Goal: Information Seeking & Learning: Learn about a topic

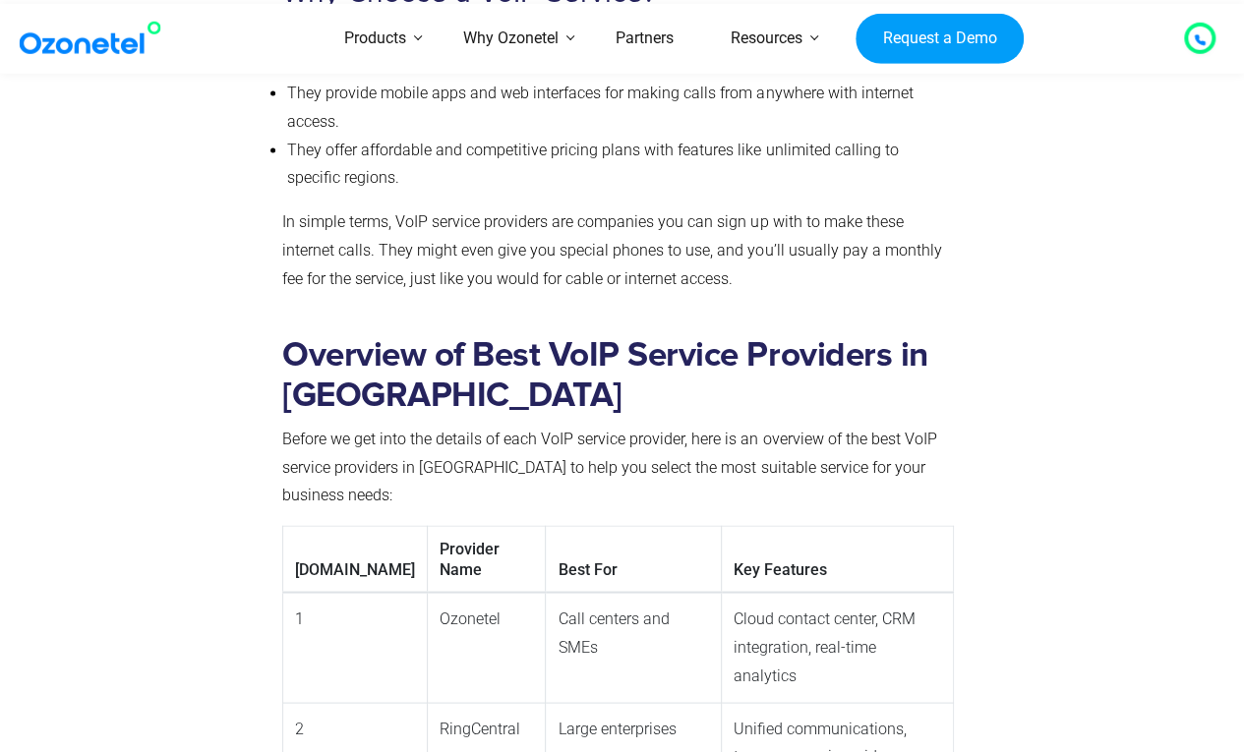
scroll to position [1507, 0]
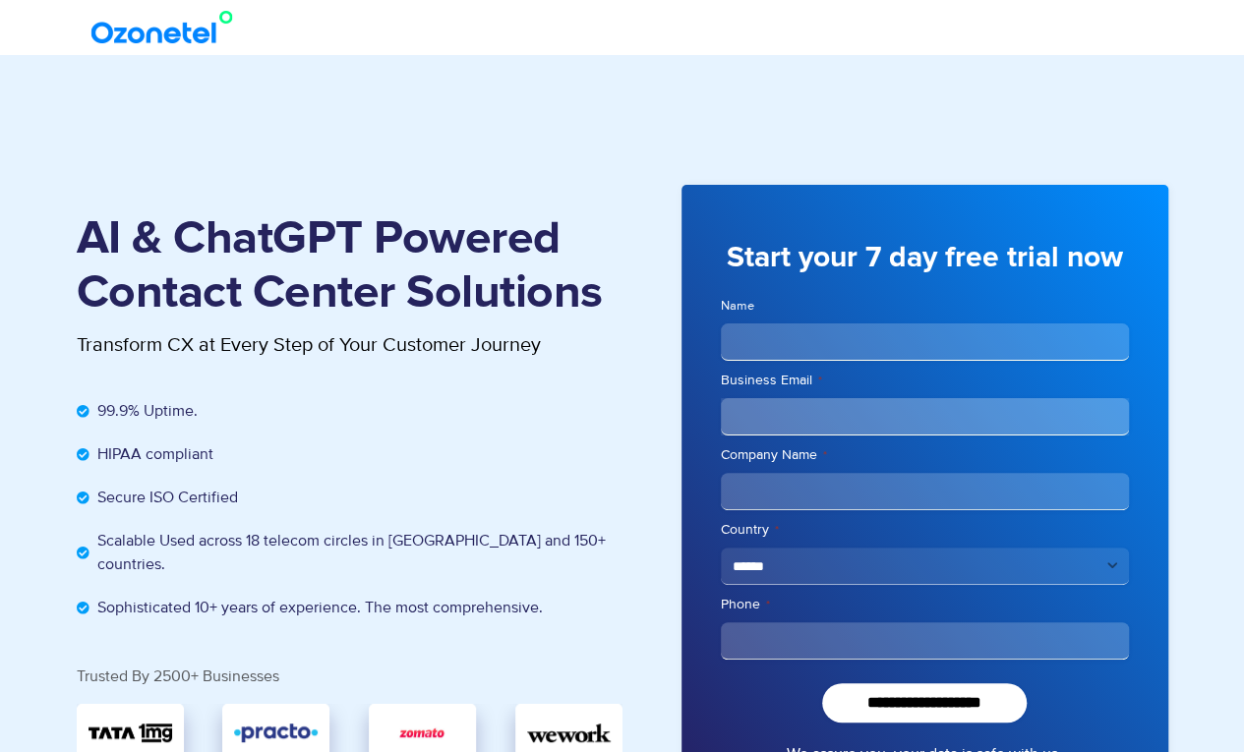
click at [160, 28] on img at bounding box center [166, 27] width 159 height 35
click at [177, 38] on img at bounding box center [166, 27] width 159 height 35
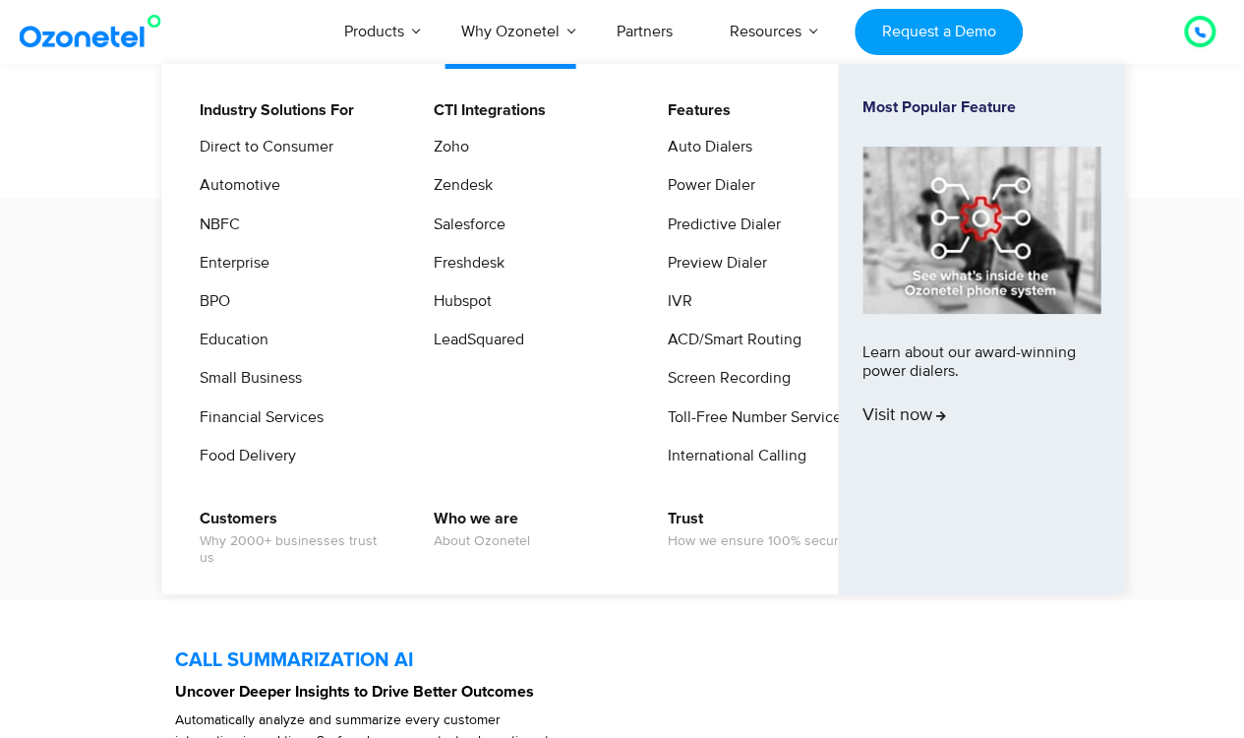
scroll to position [3914, 0]
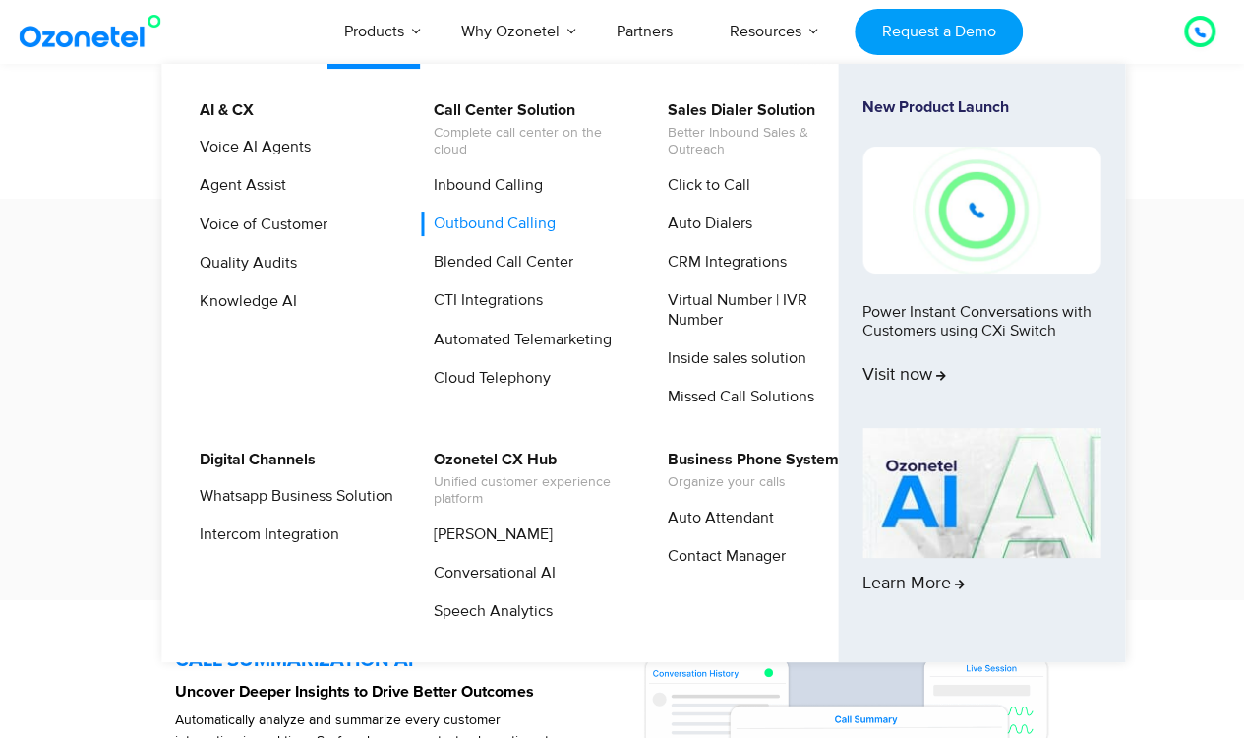
click at [491, 221] on link "Outbound Calling" at bounding box center [490, 223] width 138 height 25
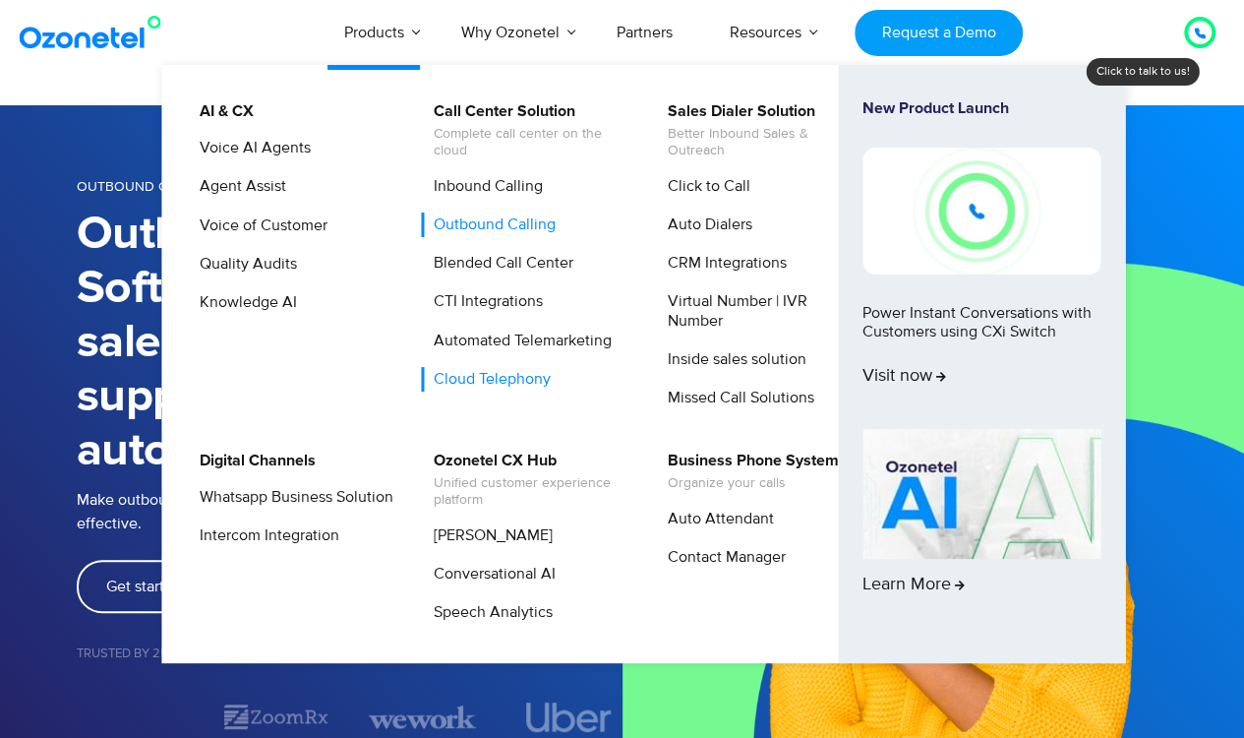
click at [485, 372] on link "Cloud Telephony" at bounding box center [487, 379] width 133 height 25
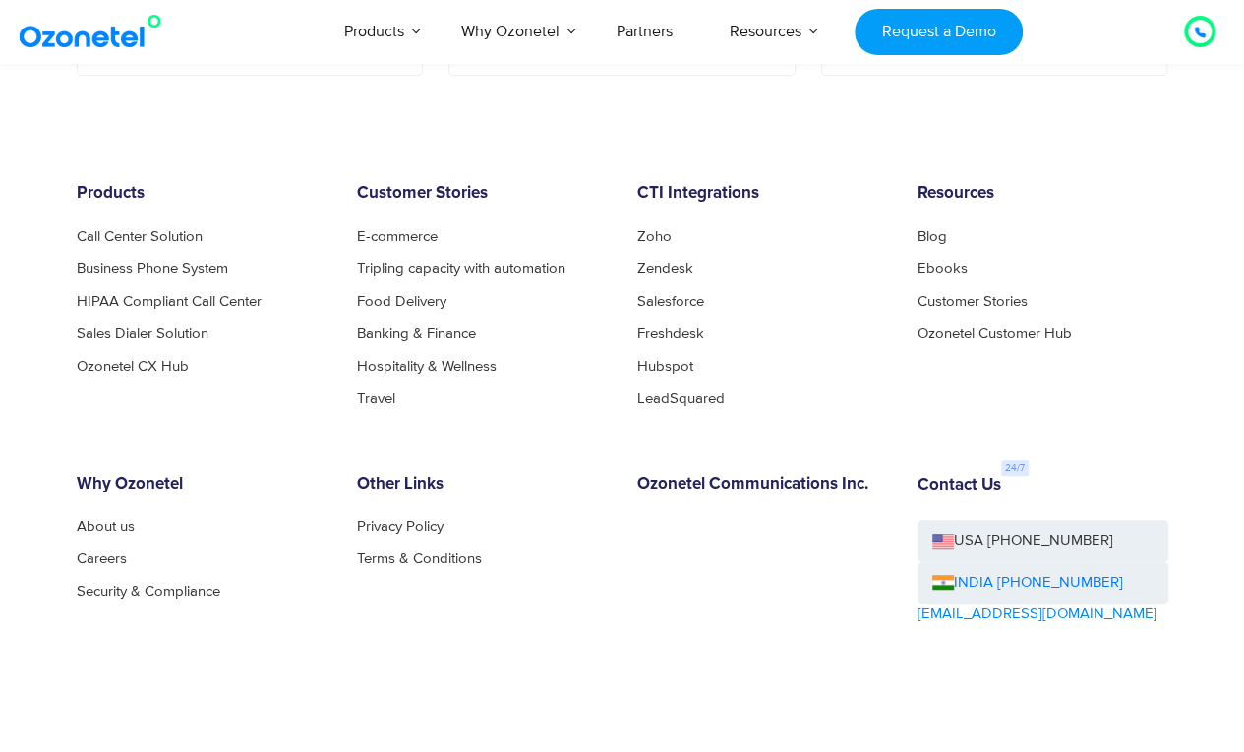
scroll to position [7818, 0]
click at [173, 328] on link "Sales Dialer Solution" at bounding box center [148, 333] width 143 height 15
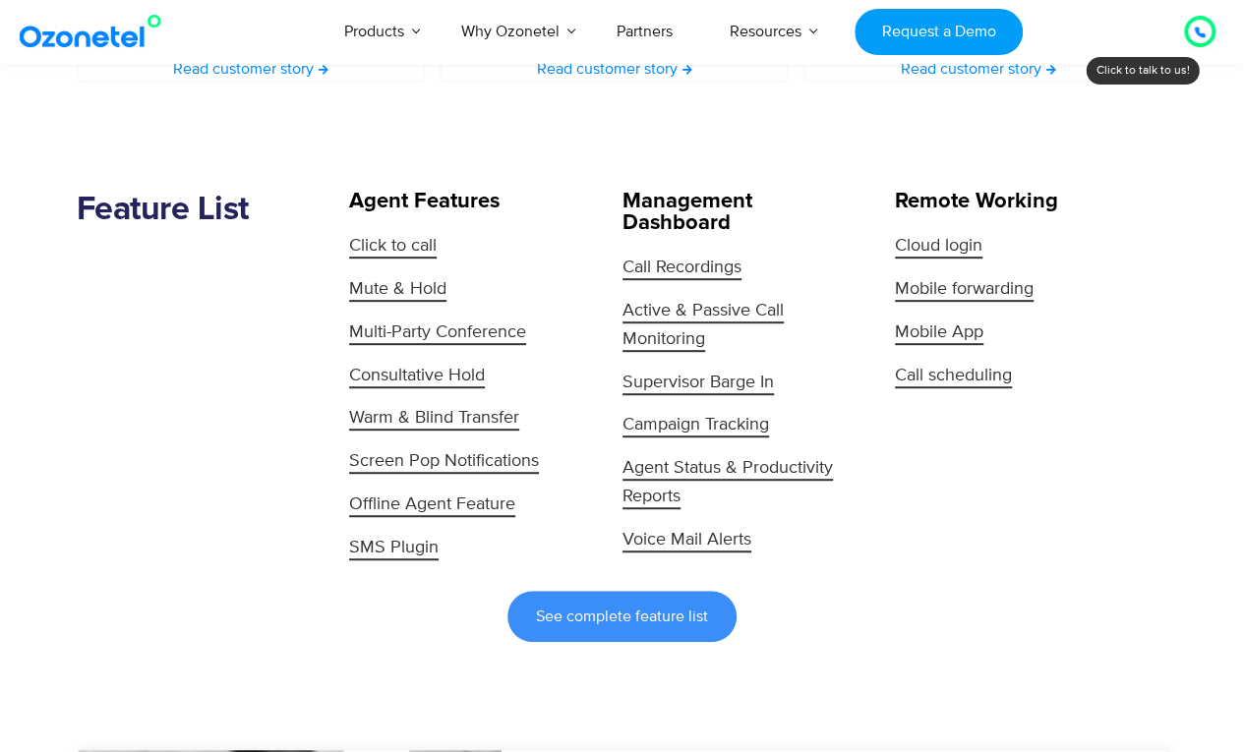
scroll to position [4045, 0]
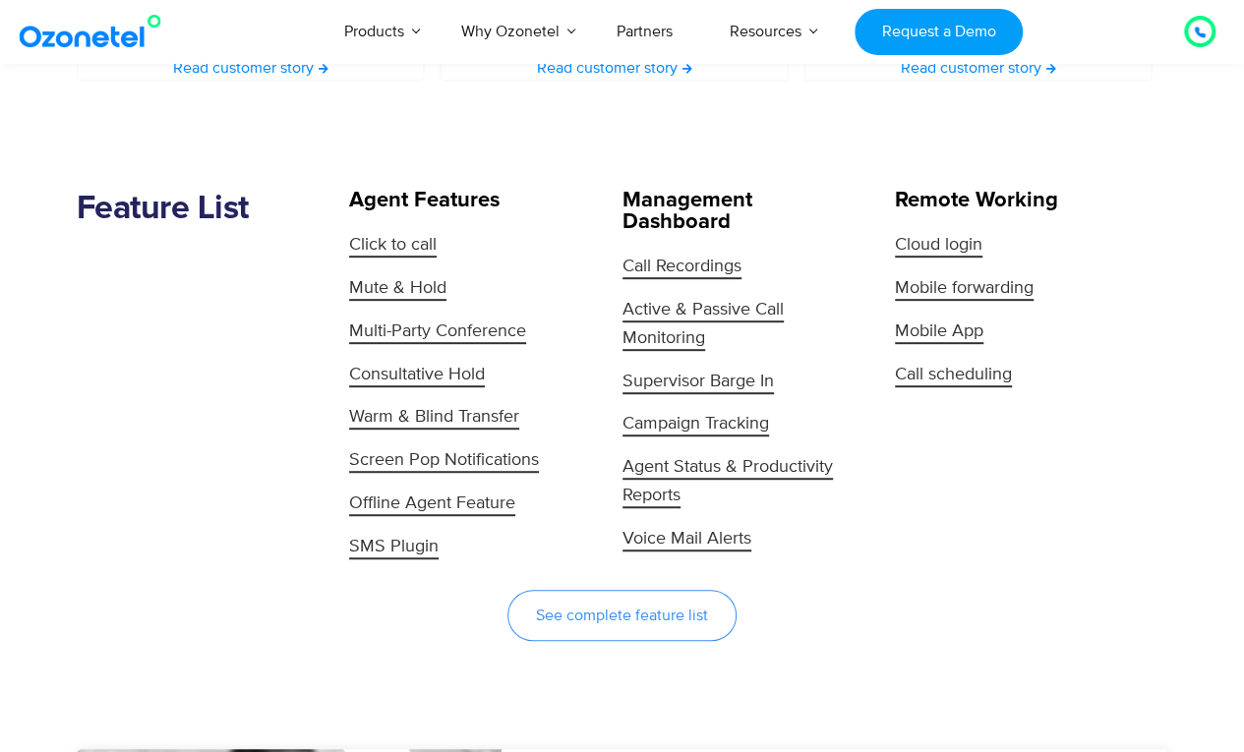
click at [614, 608] on span "See complete feature list" at bounding box center [622, 616] width 172 height 16
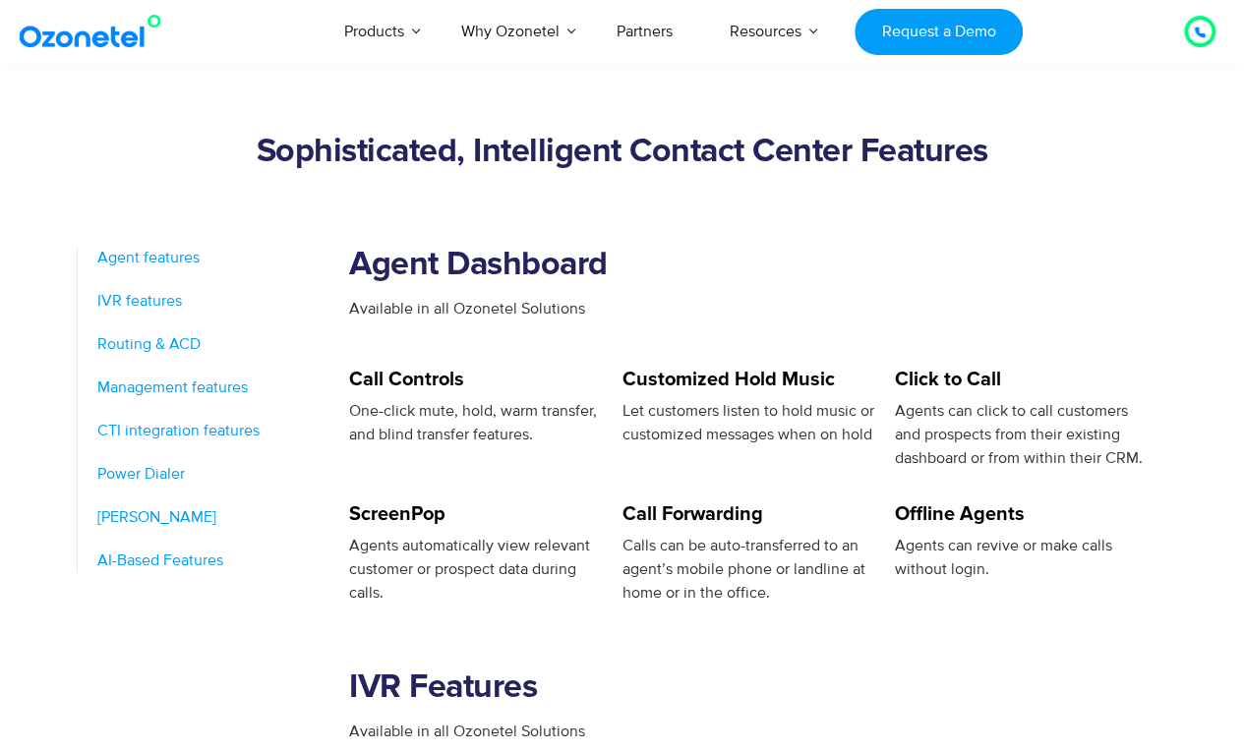
scroll to position [696, 0]
click at [196, 561] on span "AI-Based Features" at bounding box center [160, 560] width 126 height 24
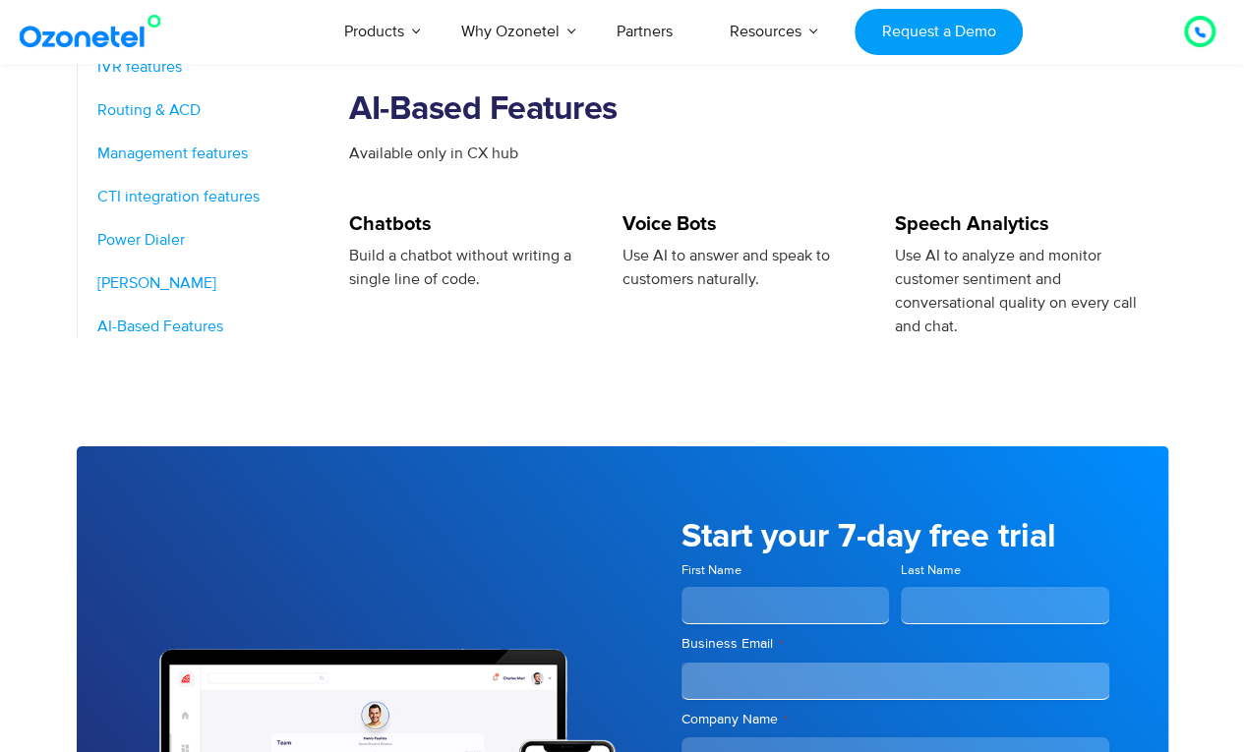
scroll to position [3357, 0]
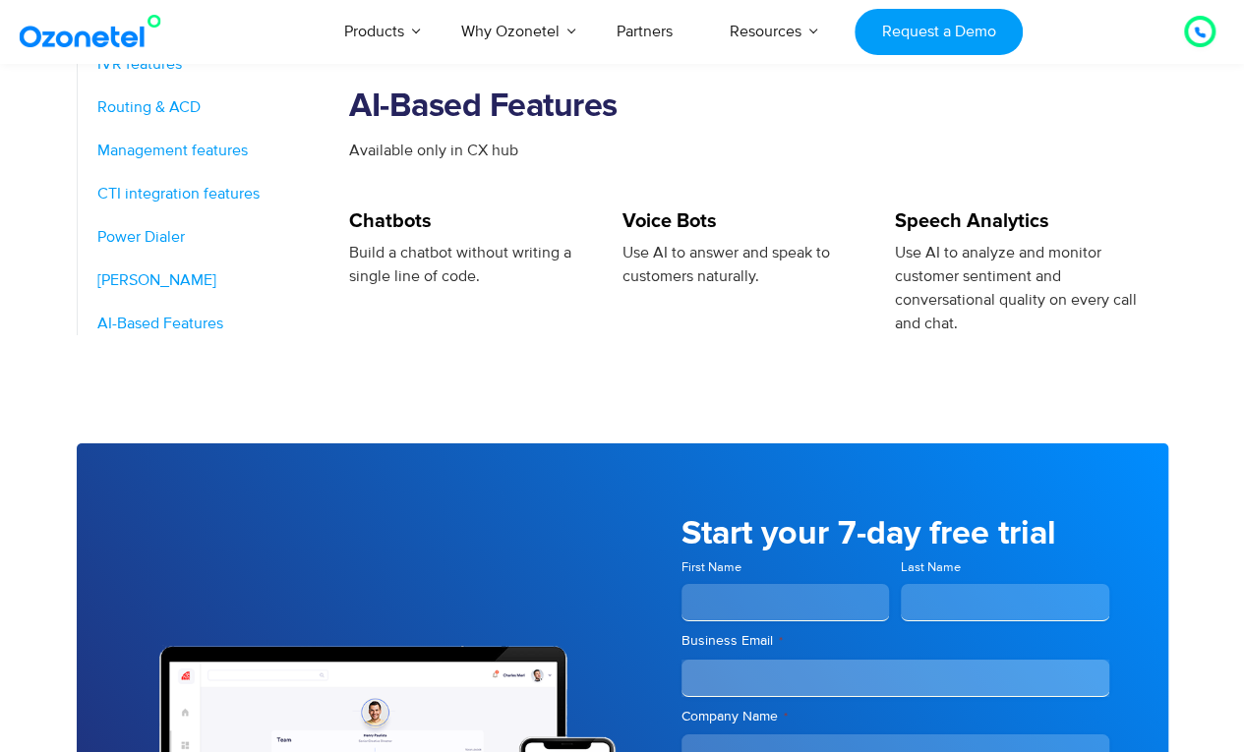
click at [216, 269] on span "[PERSON_NAME]" at bounding box center [156, 281] width 119 height 24
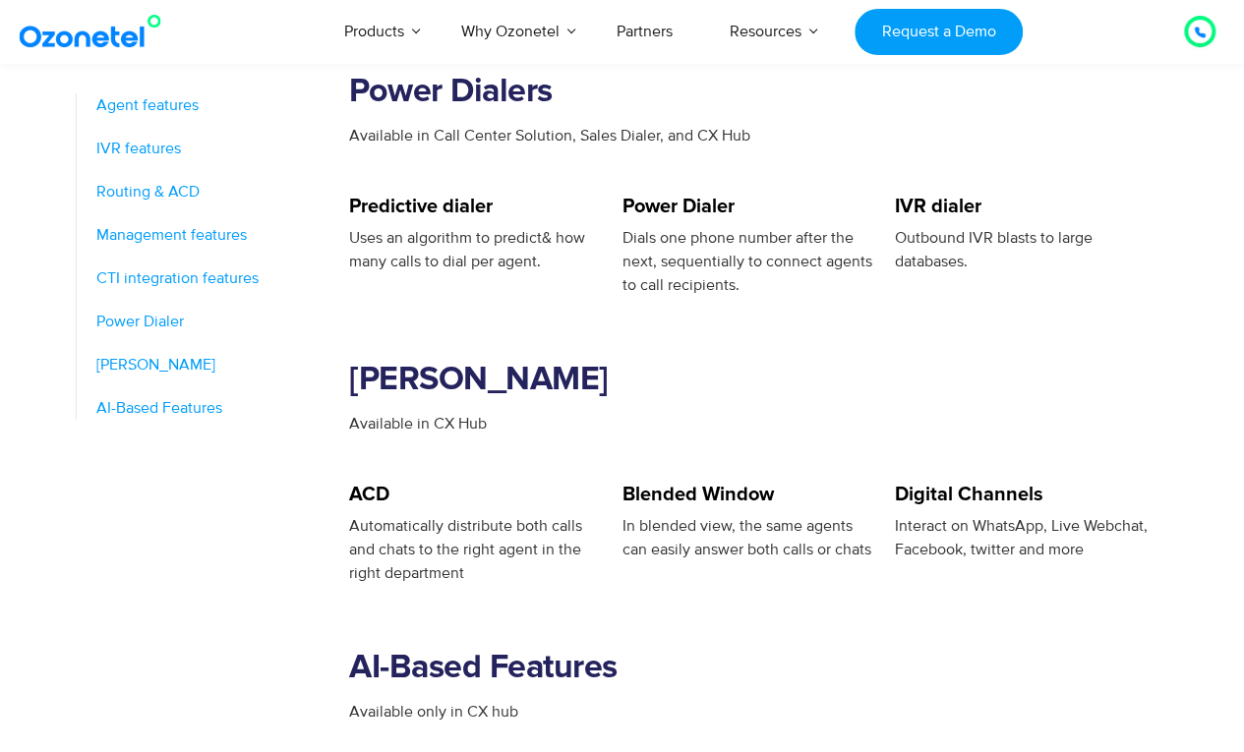
scroll to position [2778, 0]
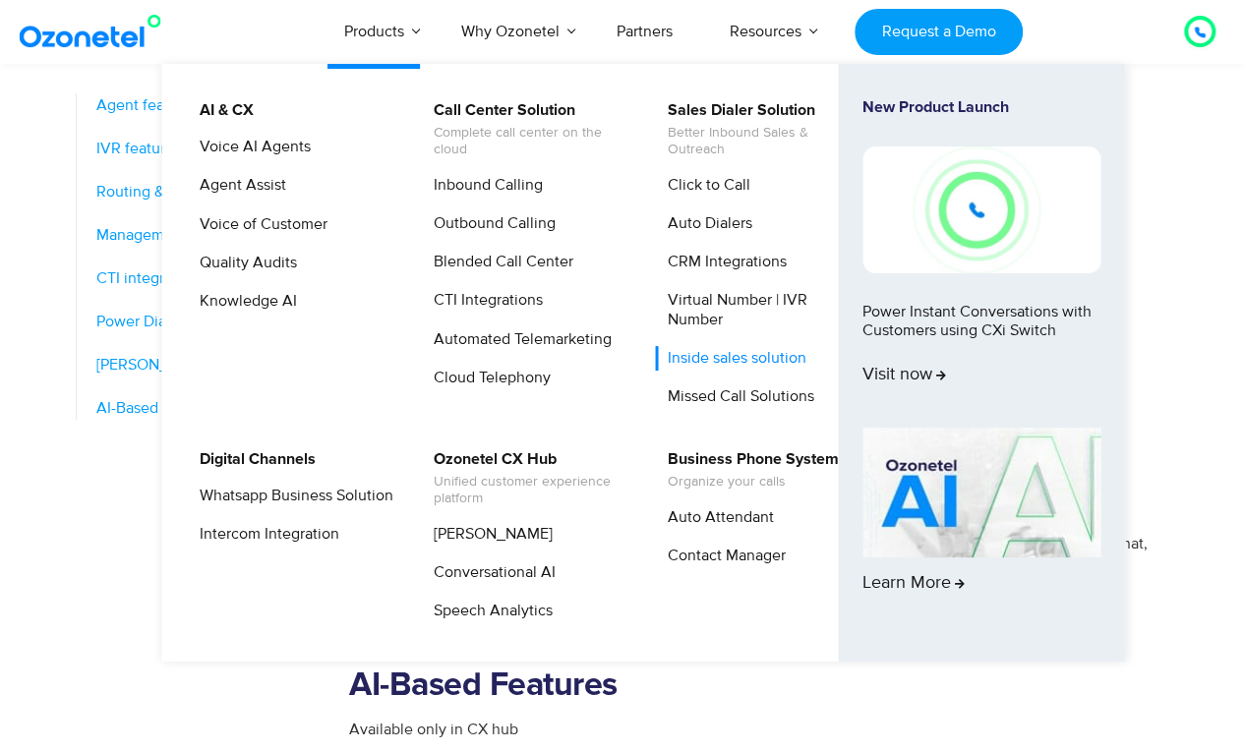
click at [753, 360] on link "Inside sales solution" at bounding box center [732, 358] width 154 height 25
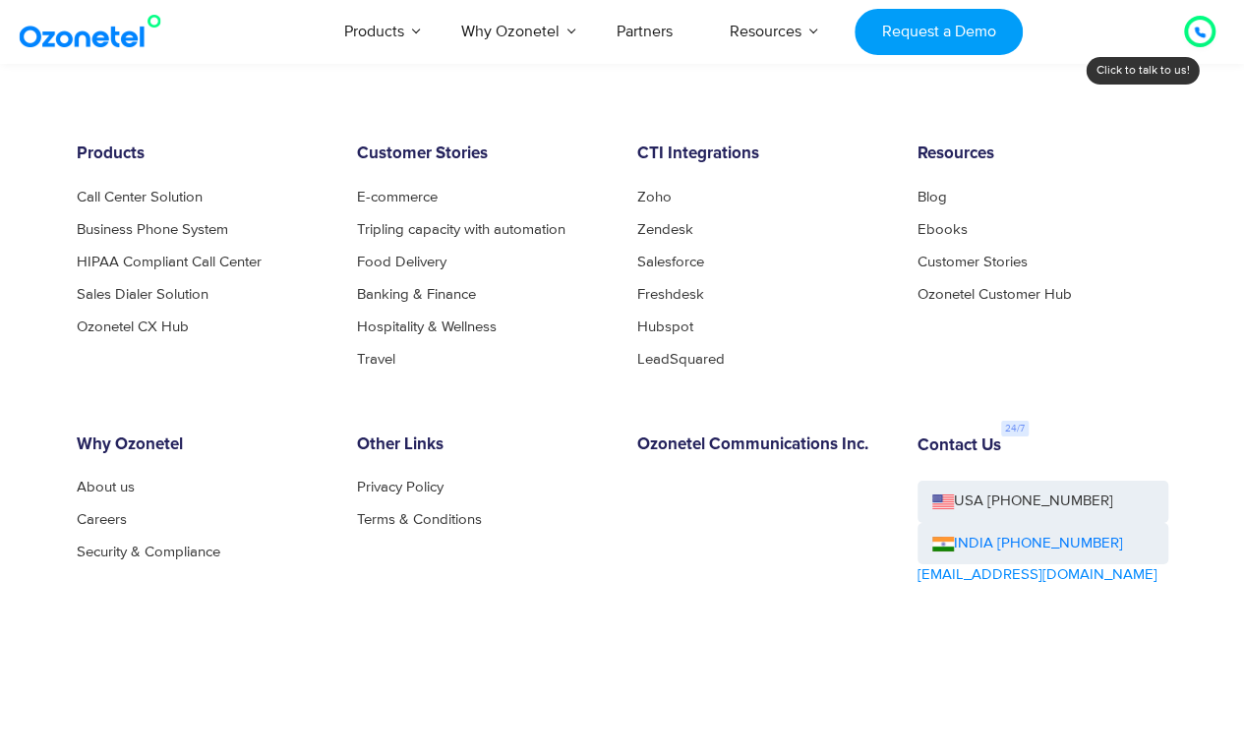
scroll to position [7134, 0]
